Goal: Transaction & Acquisition: Purchase product/service

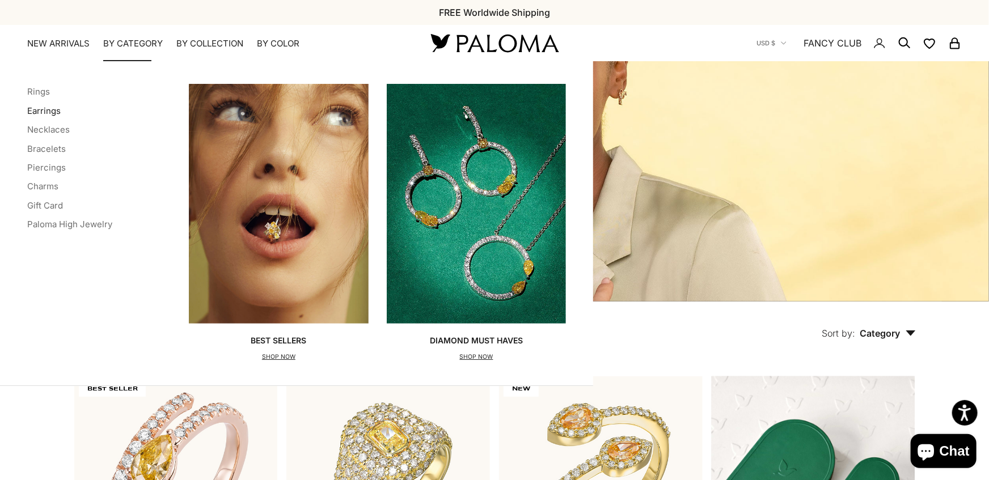
click at [41, 105] on link "Earrings" at bounding box center [43, 110] width 33 height 11
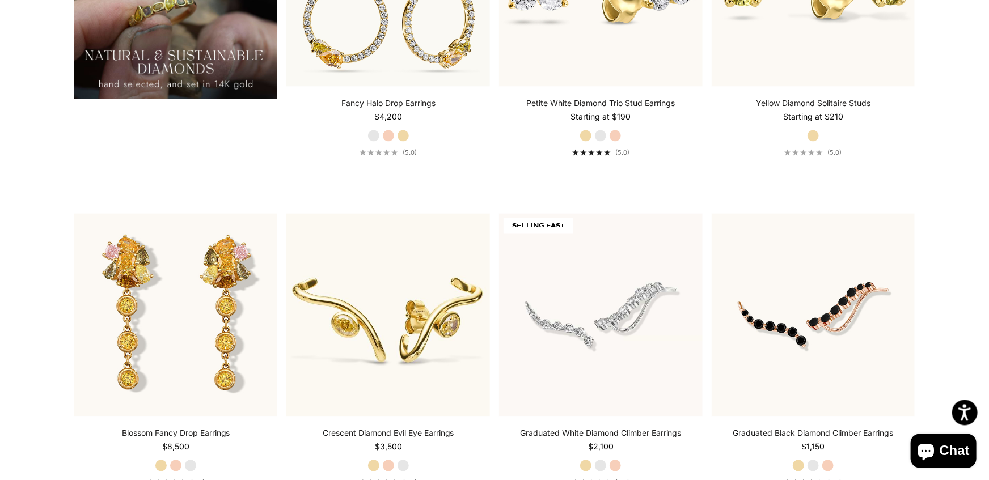
scroll to position [1273, 0]
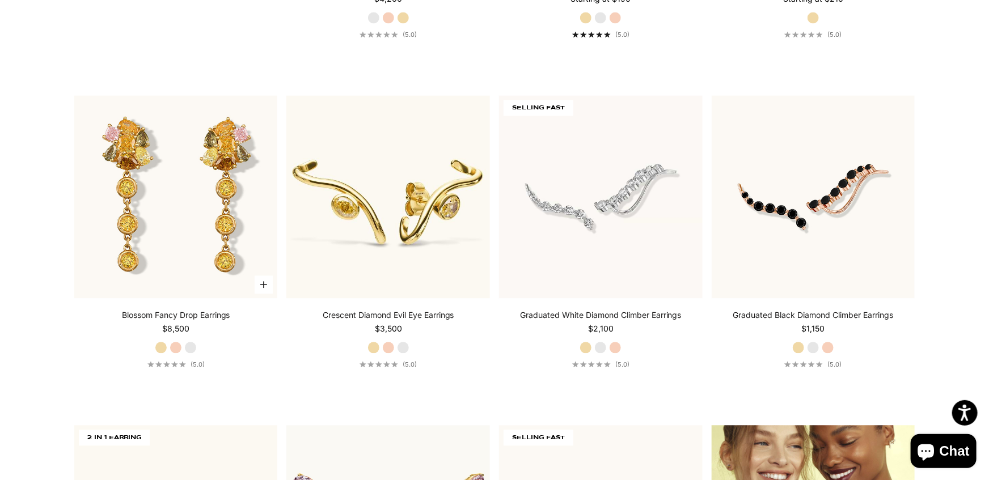
click at [191, 341] on label "White Gold" at bounding box center [190, 347] width 12 height 12
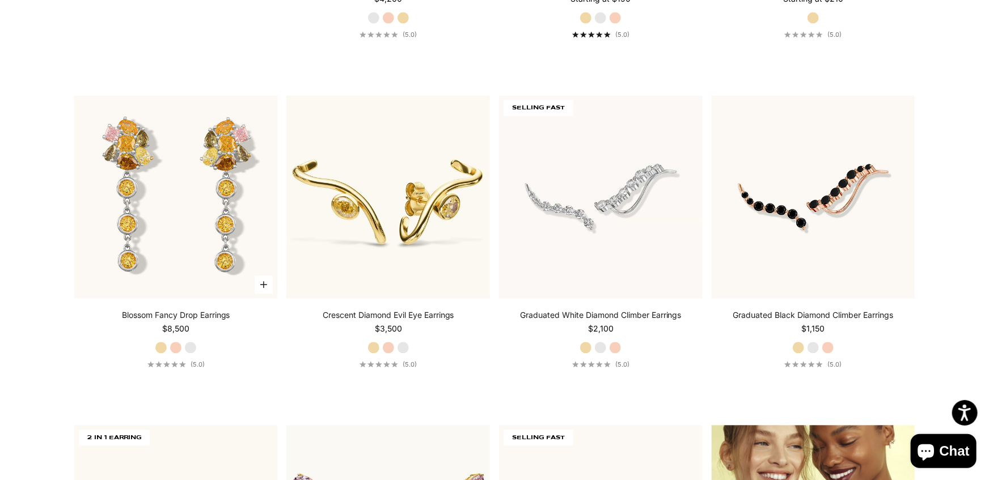
click at [177, 341] on label "Rose Gold" at bounding box center [176, 347] width 12 height 12
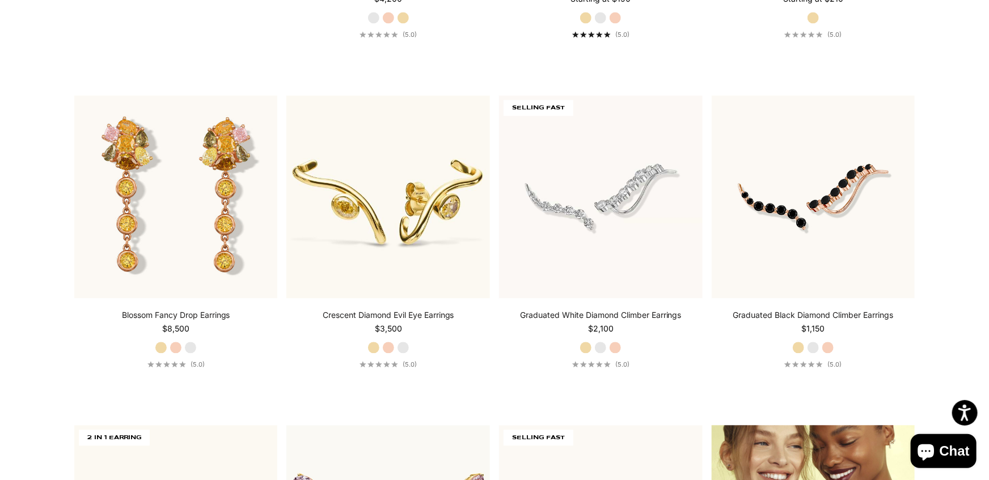
click at [944, 449] on span "Chat" at bounding box center [955, 451] width 30 height 17
